Goal: Task Accomplishment & Management: Manage account settings

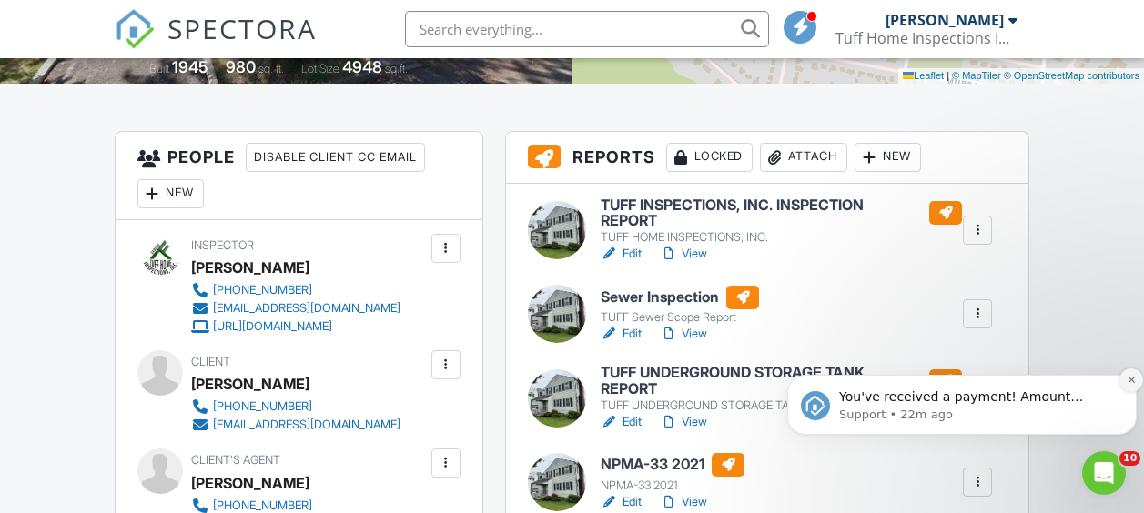
click at [1133, 383] on icon "Dismiss notification" at bounding box center [1132, 380] width 10 height 10
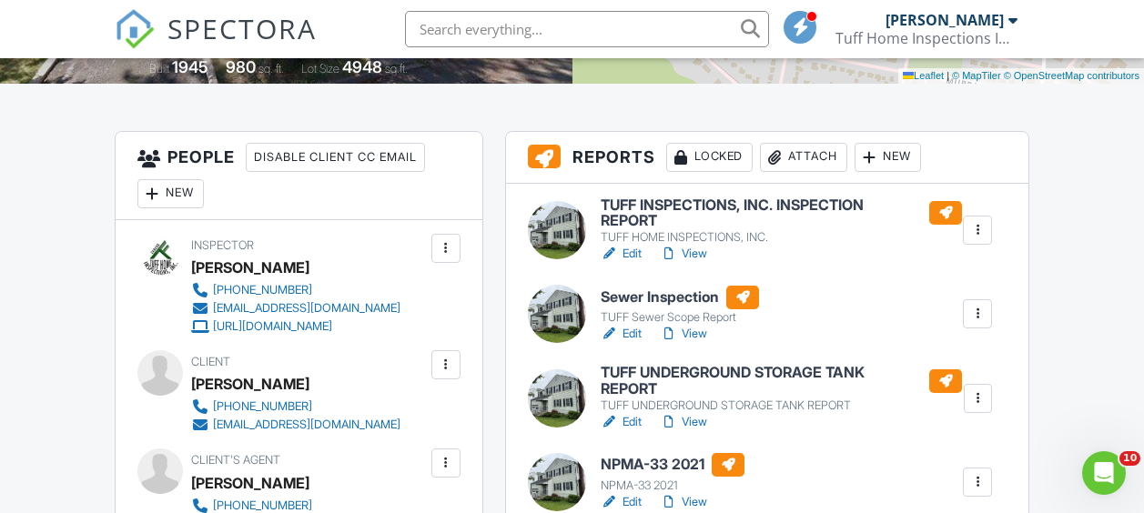
click at [827, 199] on h6 "TUFF INSPECTIONS, INC. INSPECTION REPORT" at bounding box center [781, 214] width 361 height 32
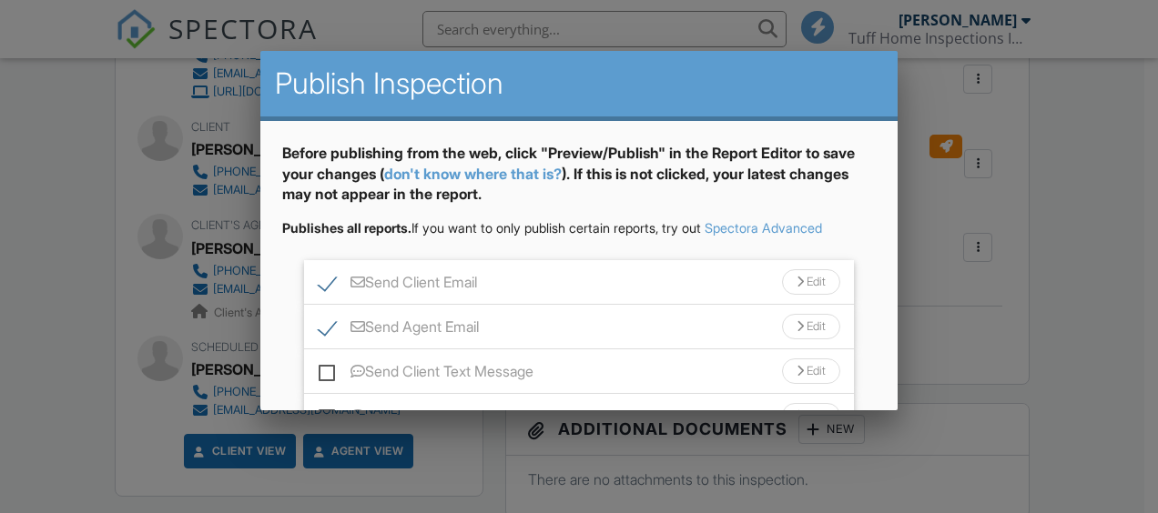
scroll to position [158, 0]
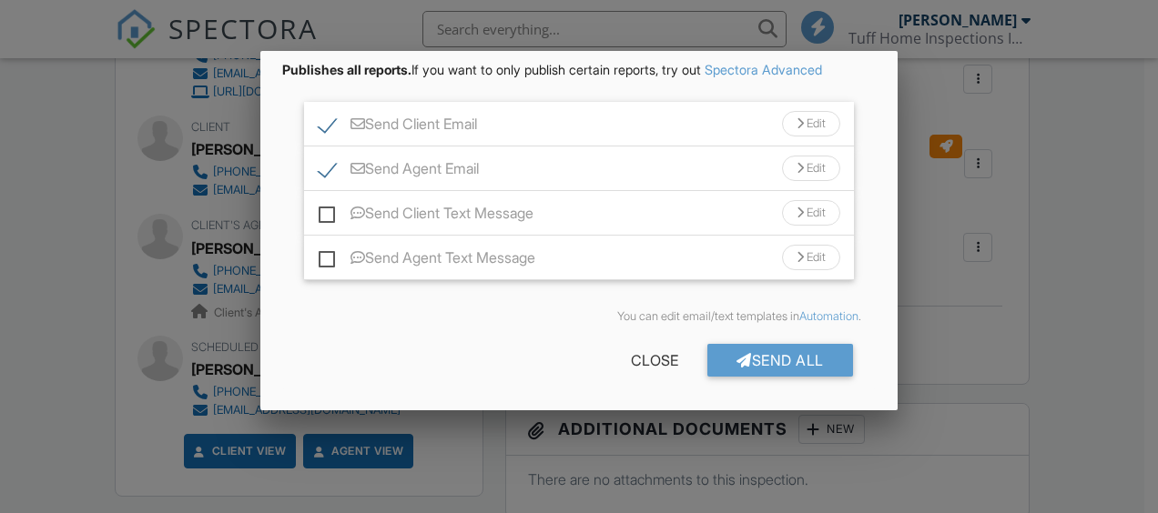
click at [323, 211] on label "Send Client Text Message" at bounding box center [426, 216] width 215 height 23
click at [323, 210] on input "Send Client Text Message" at bounding box center [325, 204] width 12 height 12
checkbox input "true"
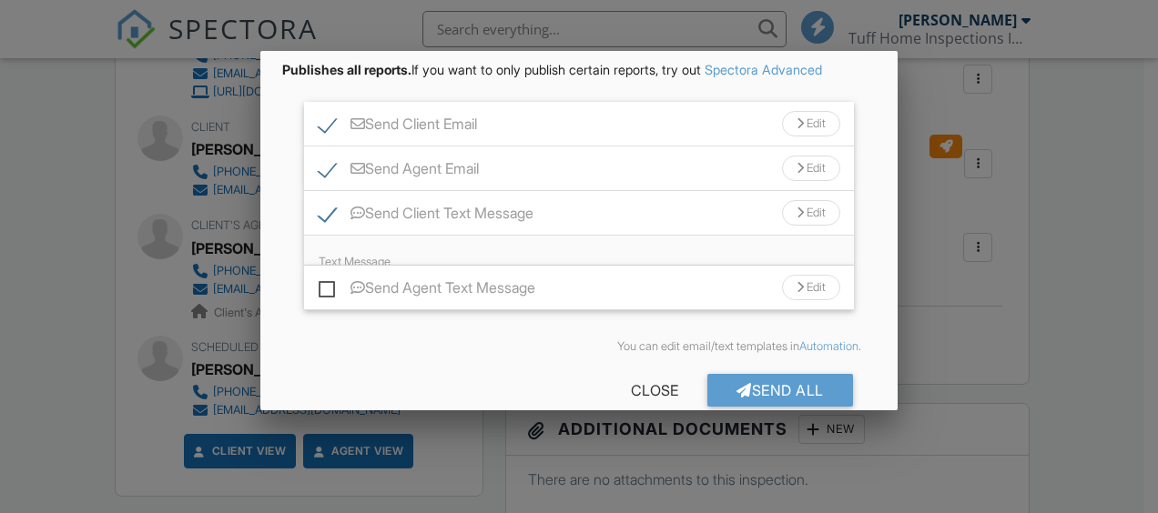
scroll to position [0, 0]
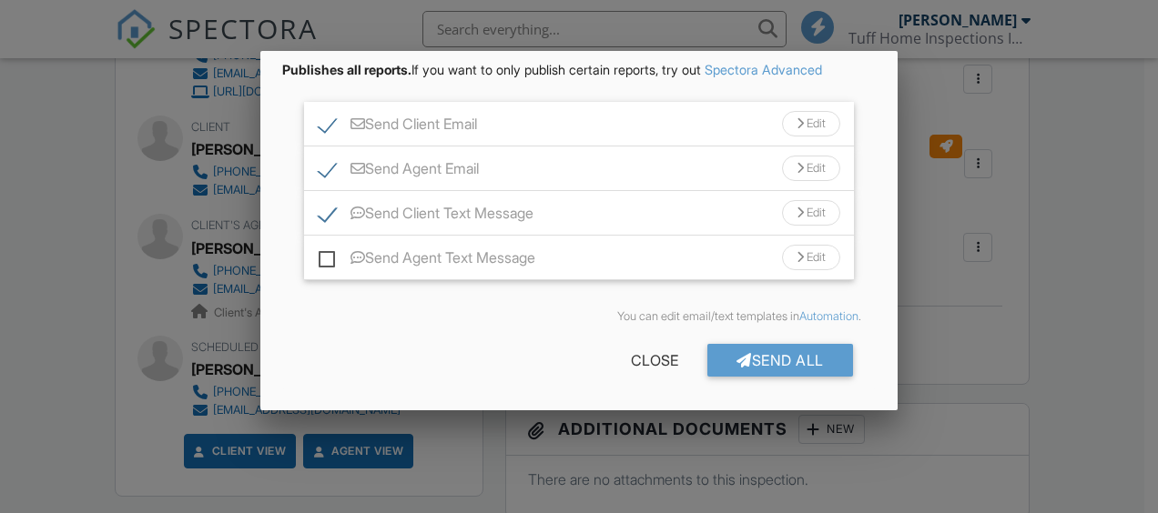
click at [326, 262] on label "Send Agent Text Message" at bounding box center [427, 260] width 217 height 23
click at [326, 255] on input "Send Agent Text Message" at bounding box center [325, 249] width 12 height 12
checkbox input "true"
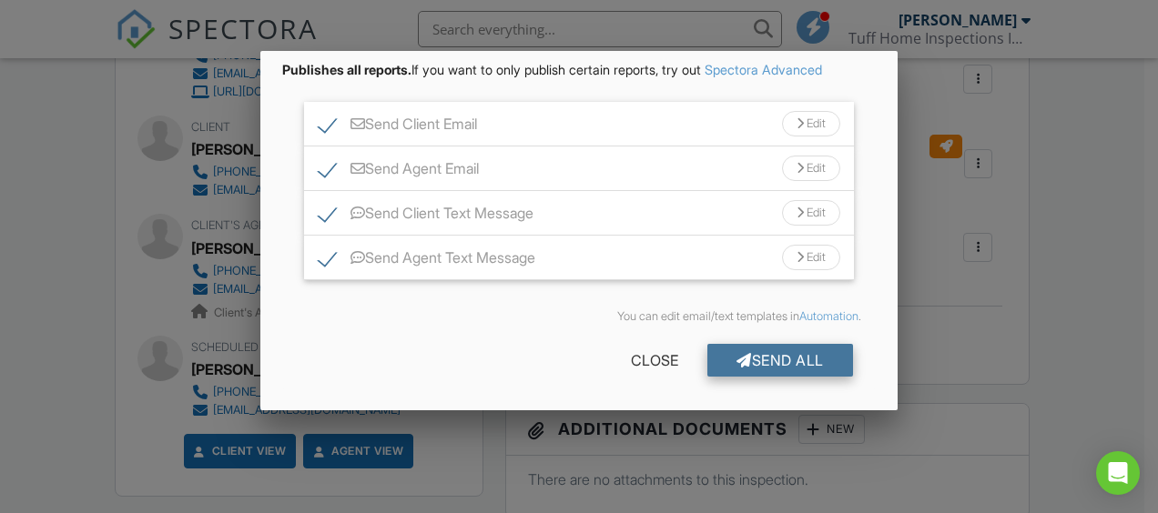
click at [747, 363] on div "Send All" at bounding box center [780, 360] width 146 height 33
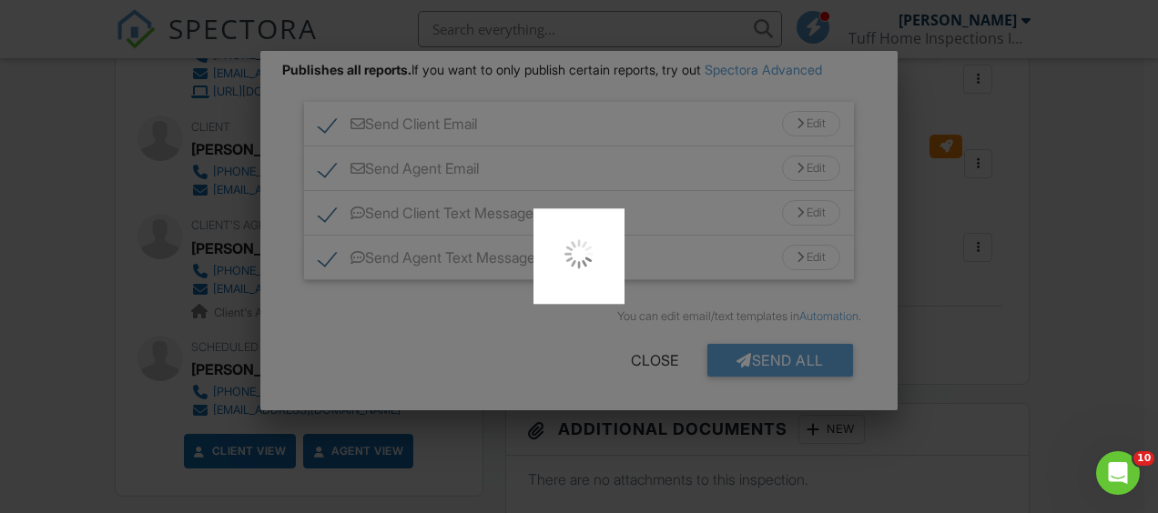
drag, startPoint x: 747, startPoint y: 363, endPoint x: 1028, endPoint y: 242, distance: 305.4
click at [1028, 242] on div at bounding box center [579, 256] width 1158 height 513
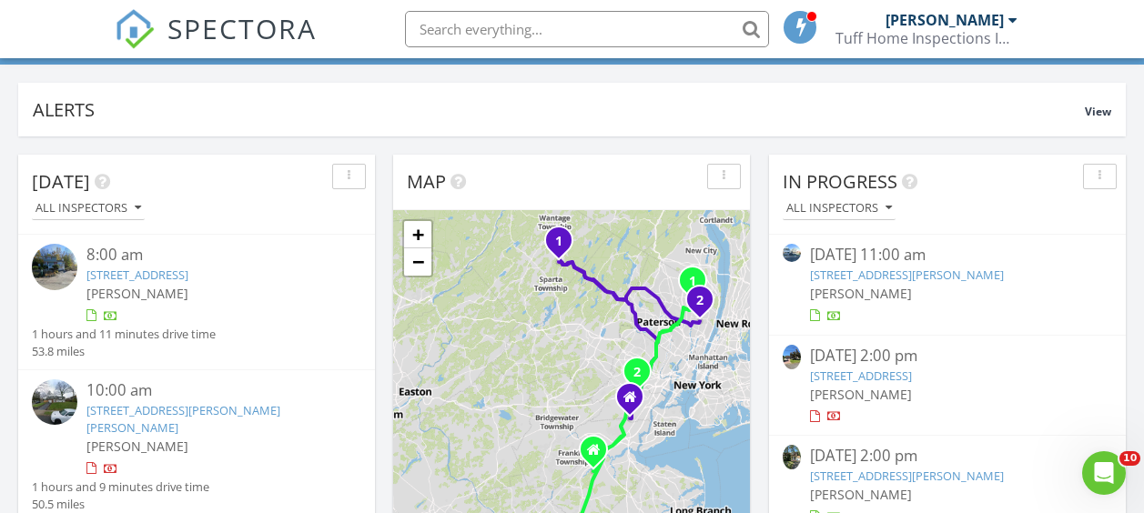
scroll to position [159, 0]
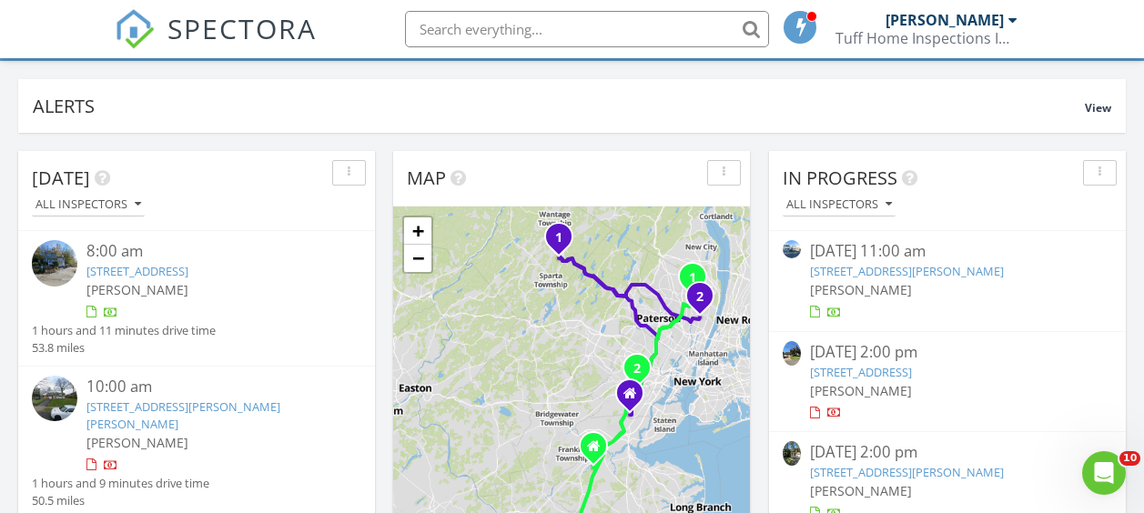
click at [888, 268] on link "227-229 Lawrence St, Paterson, NJ 07501" at bounding box center [907, 271] width 194 height 16
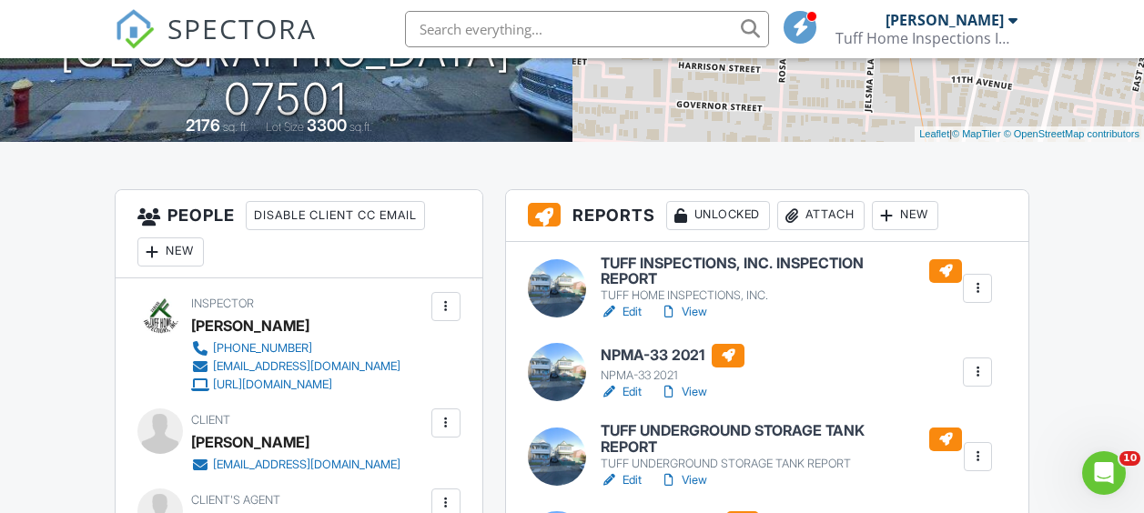
scroll to position [410, 0]
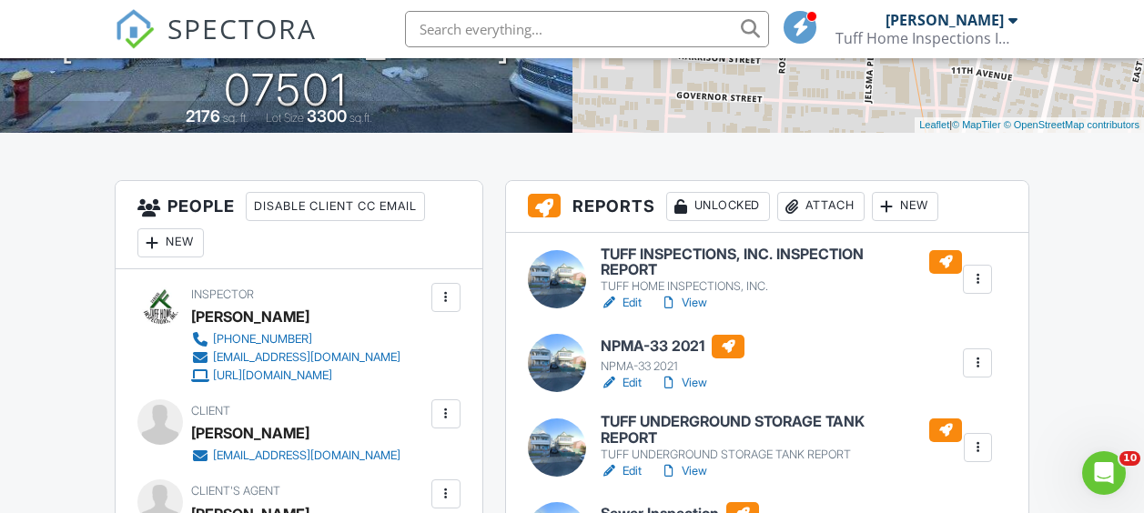
click at [668, 340] on h6 "NPMA-33 2021" at bounding box center [673, 347] width 144 height 24
